Goal: Transaction & Acquisition: Purchase product/service

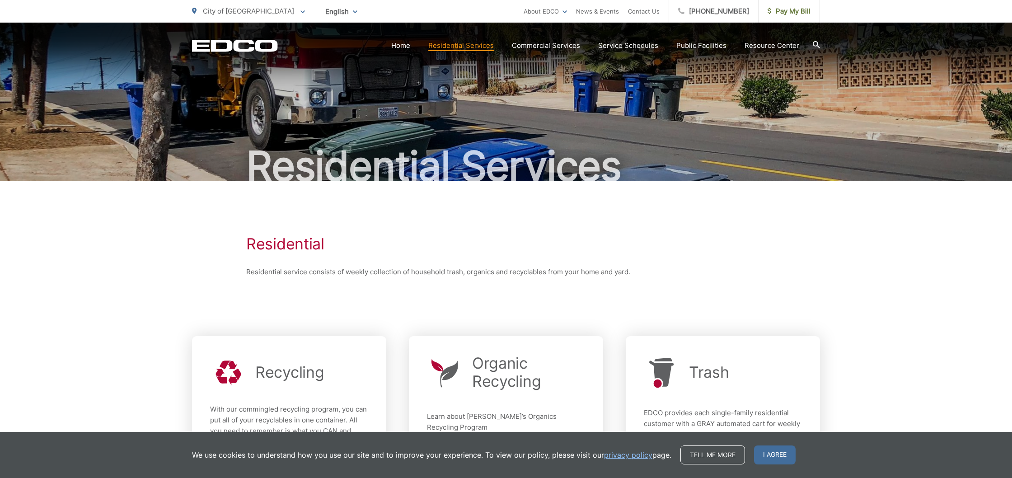
click at [300, 10] on icon at bounding box center [302, 11] width 5 height 3
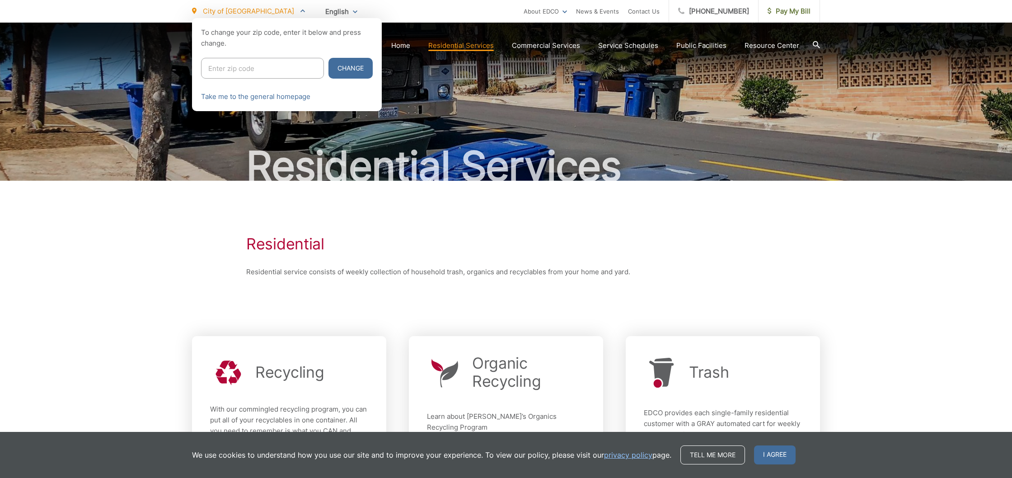
click at [300, 10] on icon at bounding box center [302, 10] width 5 height 3
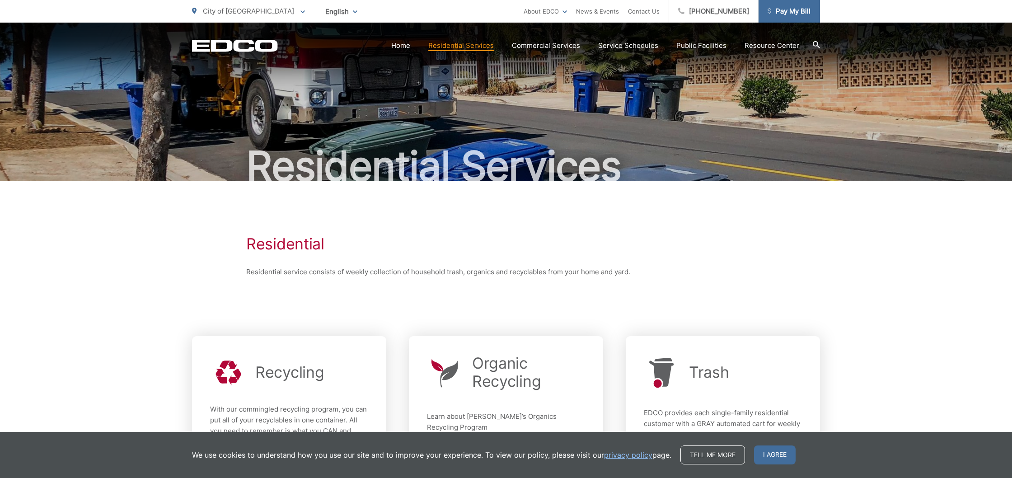
click at [782, 12] on span "Pay My Bill" at bounding box center [789, 11] width 43 height 11
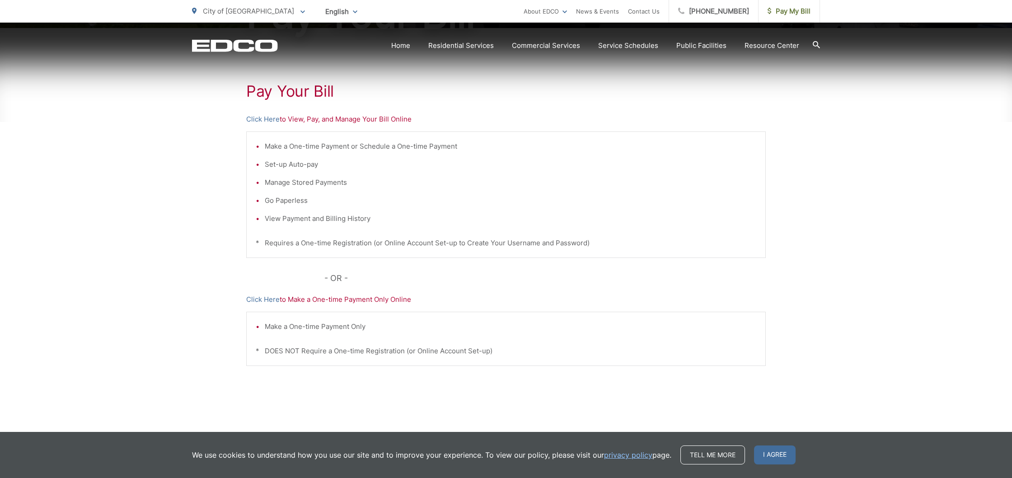
scroll to position [164, 0]
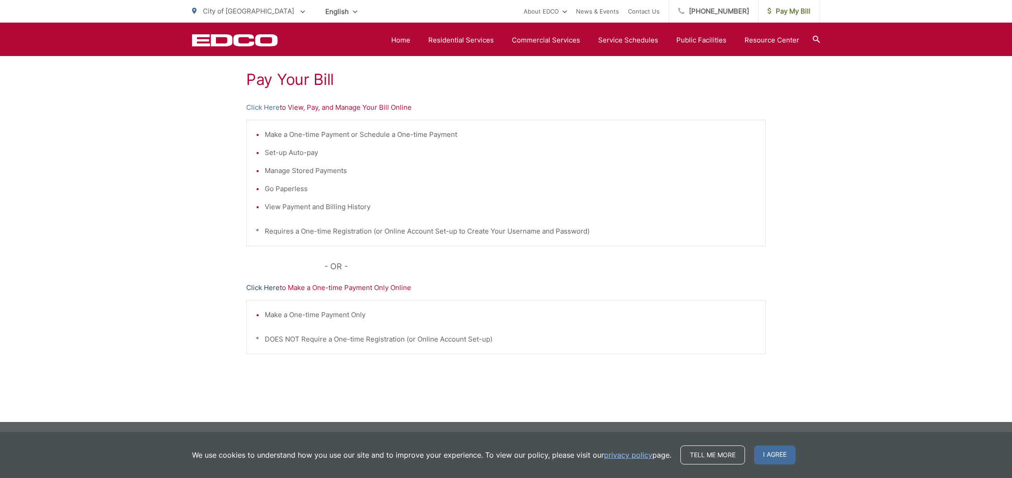
click at [271, 288] on link "Click Here" at bounding box center [262, 287] width 33 height 11
click at [728, 17] on link "[PHONE_NUMBER]" at bounding box center [713, 11] width 89 height 23
